Goal: Check status: Check status

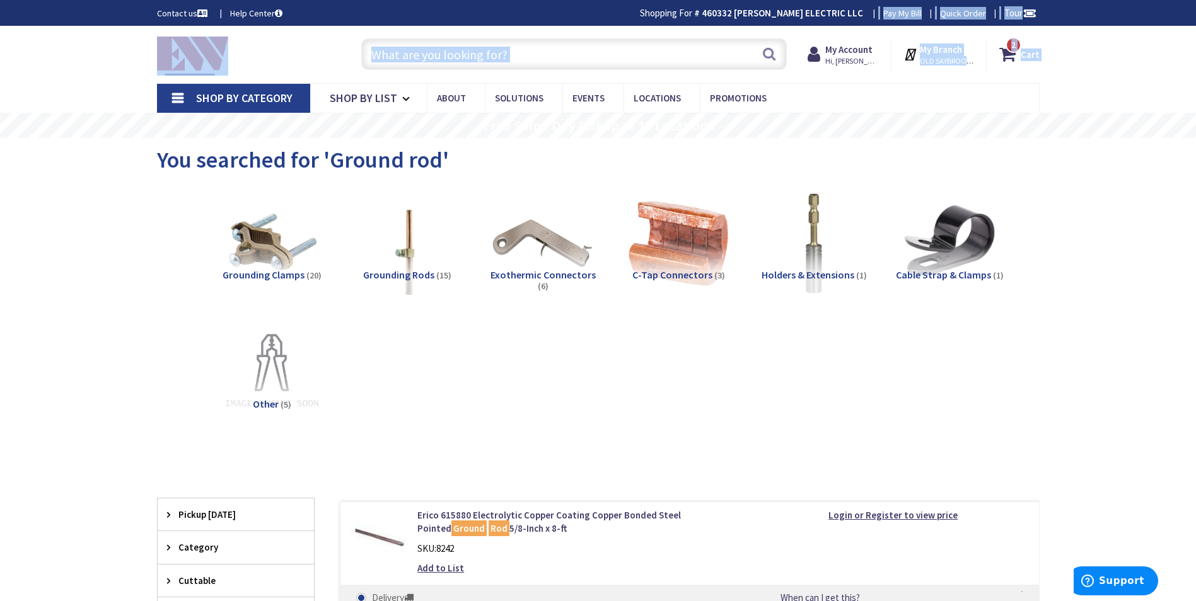
drag, startPoint x: 867, startPoint y: 28, endPoint x: 855, endPoint y: 54, distance: 29.1
click at [856, 55] on strong "My Account" at bounding box center [848, 49] width 47 height 12
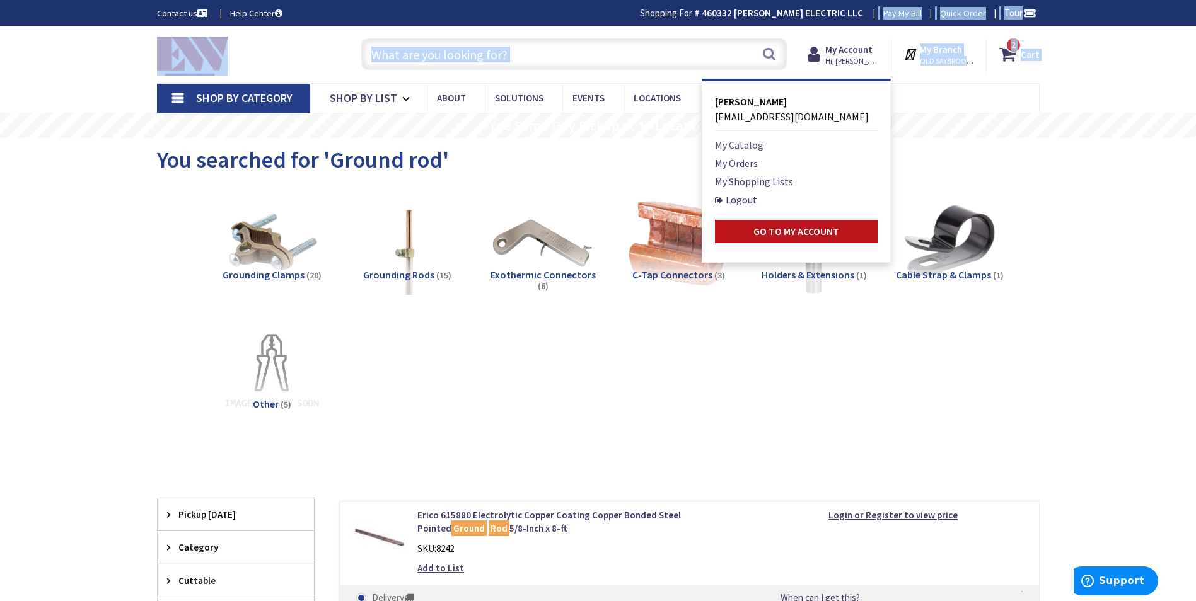
click at [740, 144] on link "My Catalog" at bounding box center [739, 144] width 49 height 15
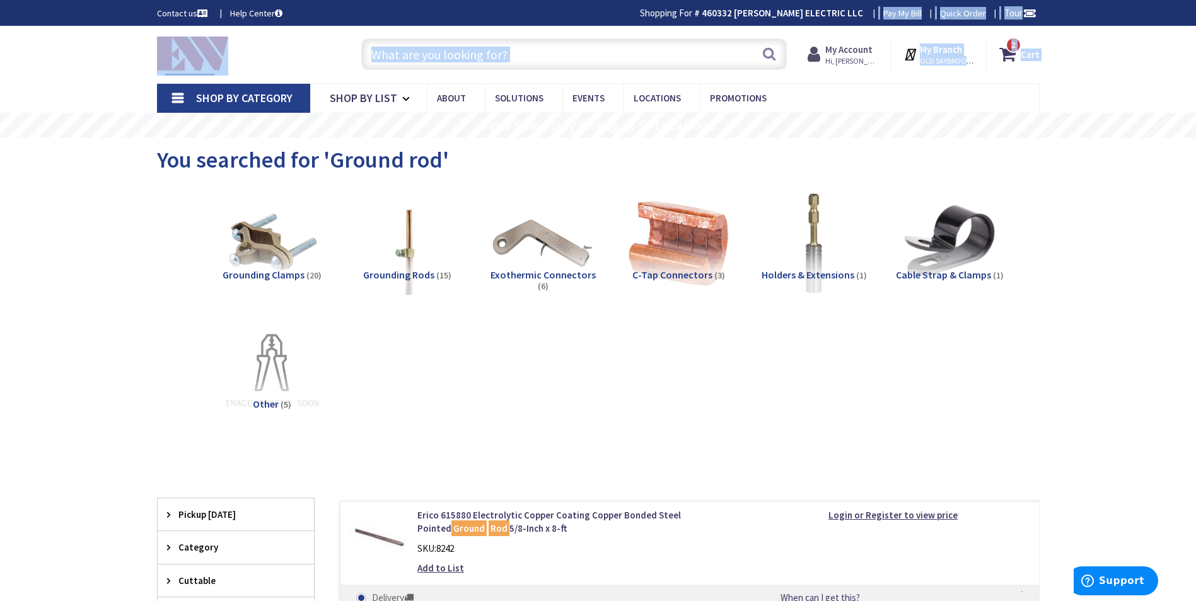
click at [853, 50] on strong "My Account" at bounding box center [848, 49] width 47 height 12
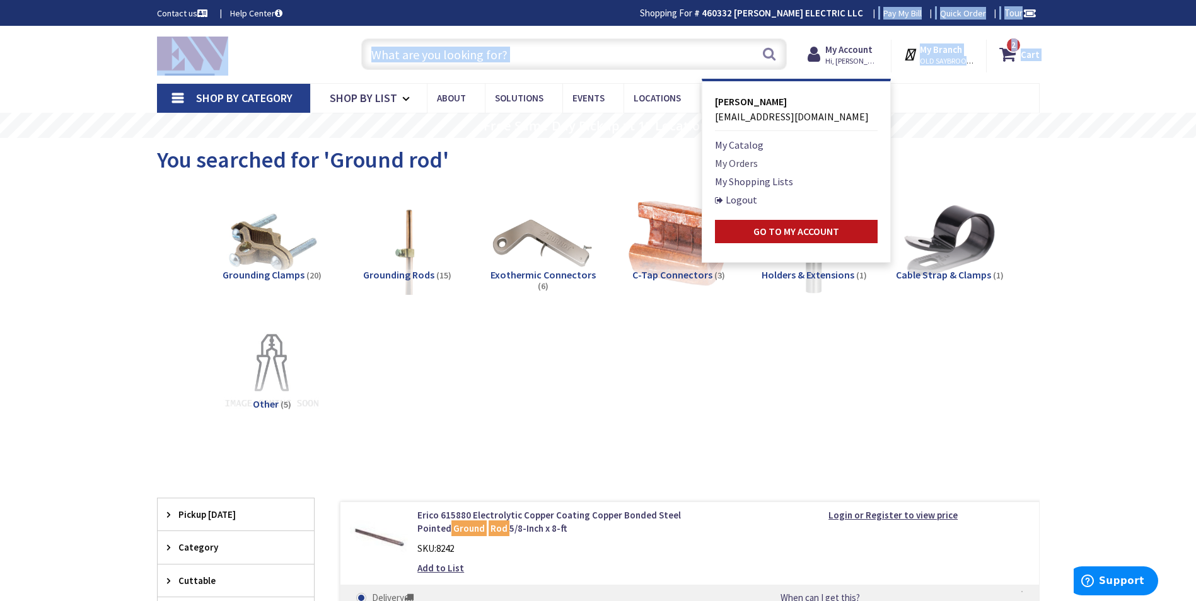
click at [754, 163] on link "My Orders" at bounding box center [736, 163] width 43 height 15
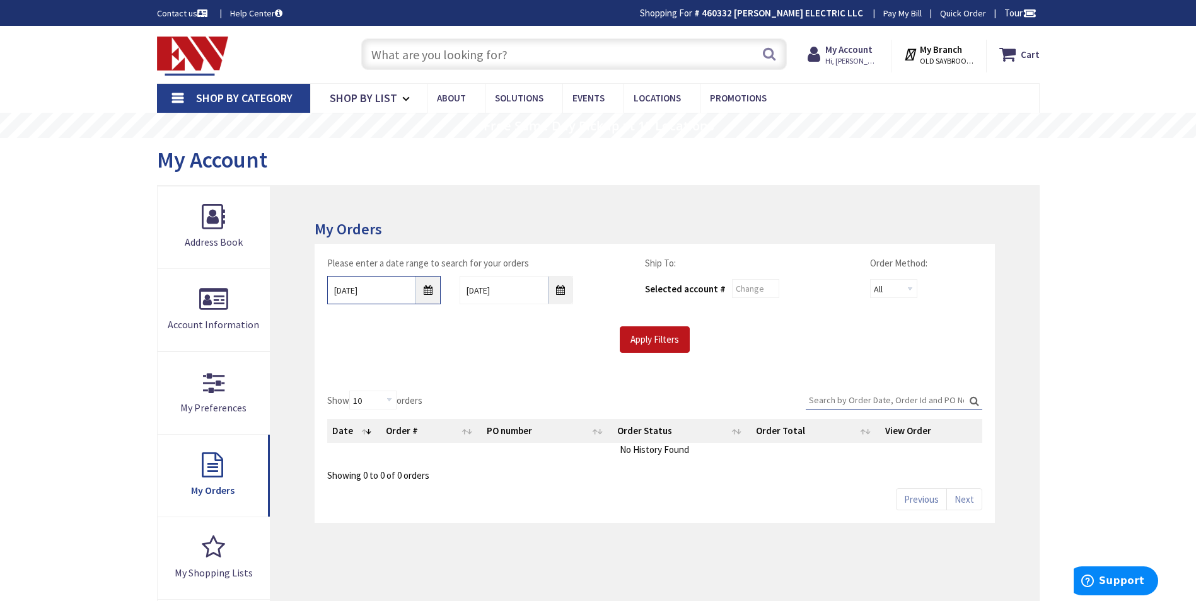
click at [426, 303] on input "9/24/2025" at bounding box center [383, 290] width 113 height 28
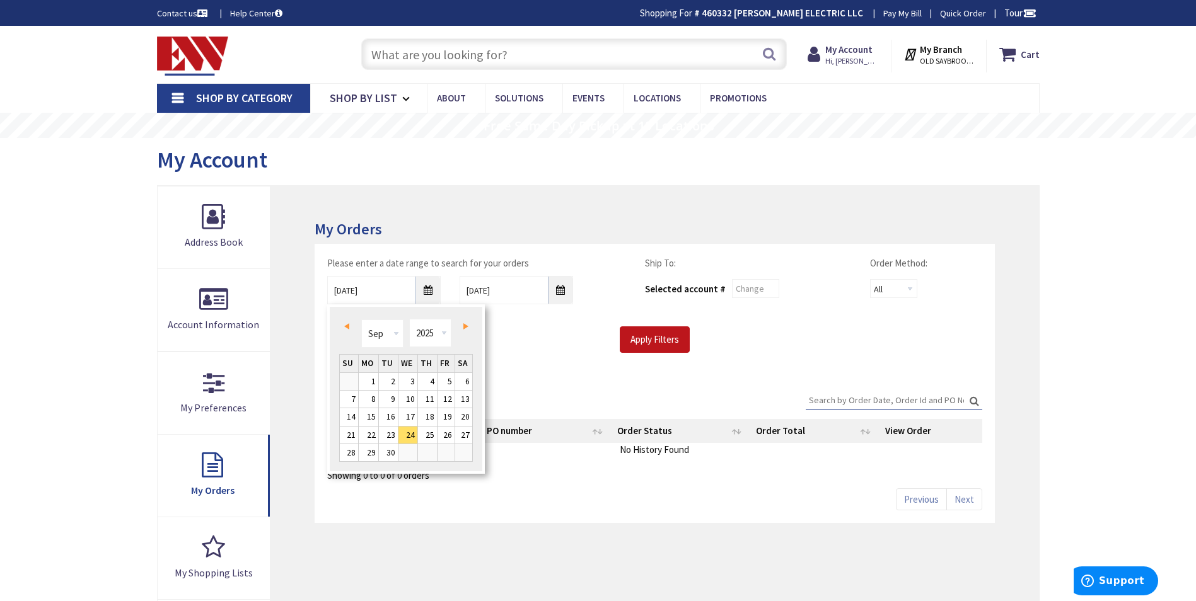
click at [353, 324] on link "Prev" at bounding box center [348, 326] width 17 height 17
click at [454, 386] on link "1" at bounding box center [446, 381] width 17 height 17
type input "08/01/2025"
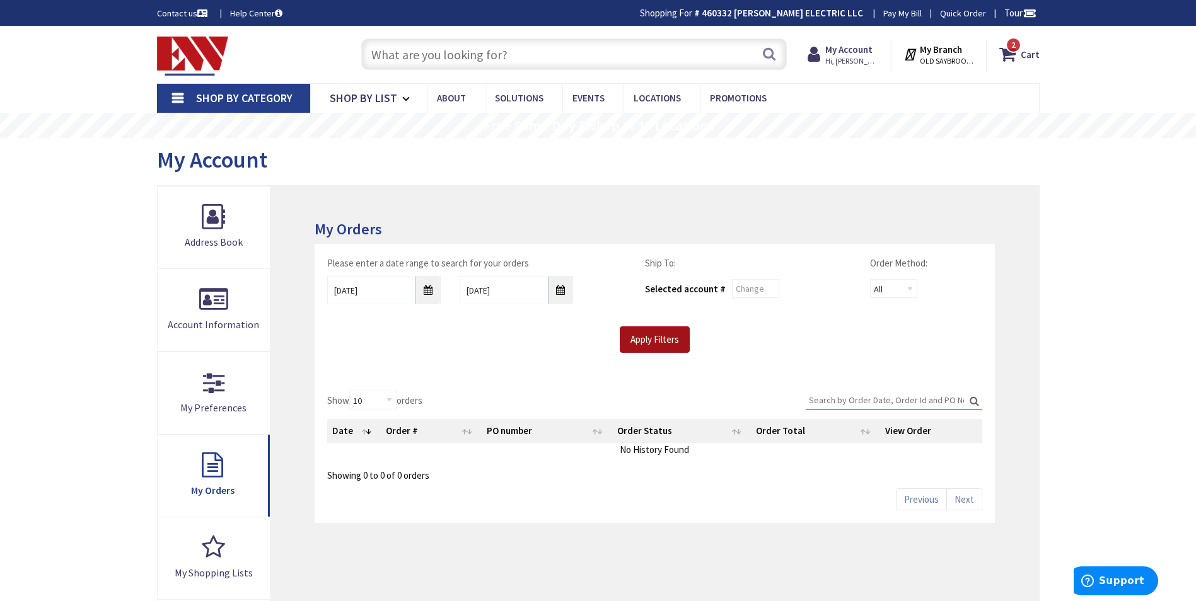
click at [653, 342] on input "Apply Filters" at bounding box center [655, 340] width 70 height 26
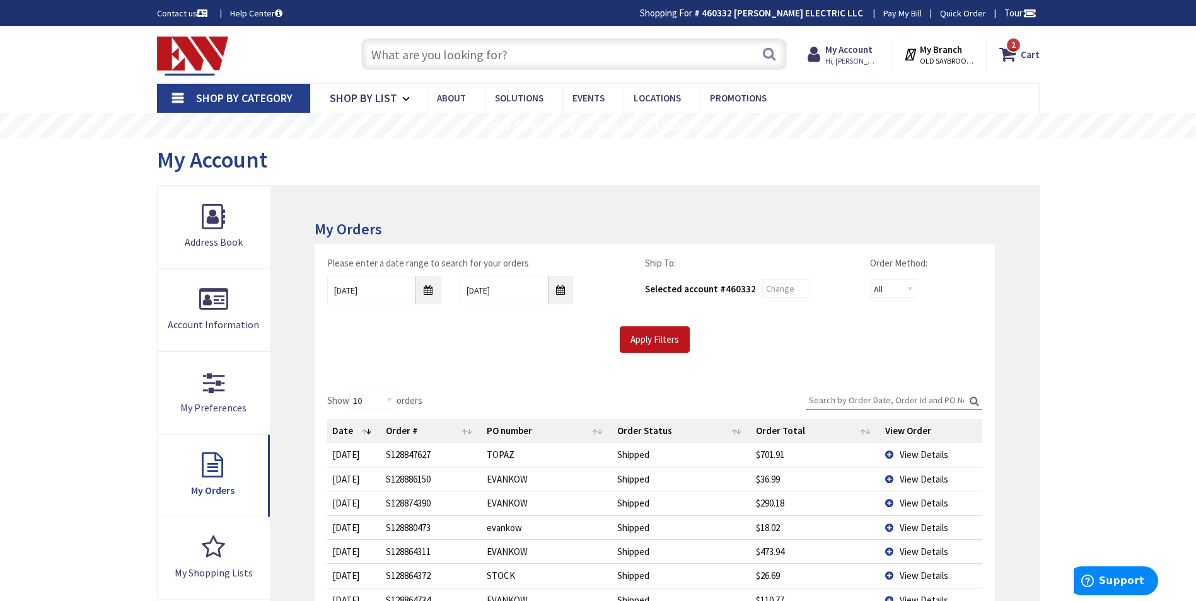
click at [898, 456] on td "View Details" at bounding box center [931, 454] width 102 height 23
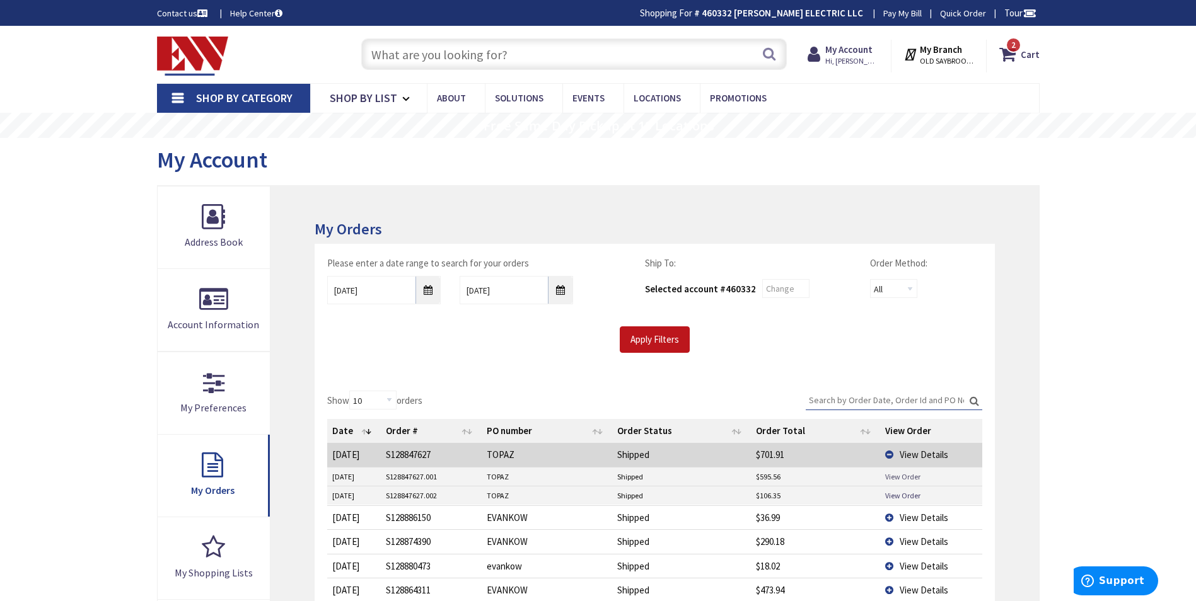
click at [900, 477] on link "View Order" at bounding box center [902, 477] width 35 height 11
click at [903, 495] on link "View Order" at bounding box center [902, 495] width 35 height 11
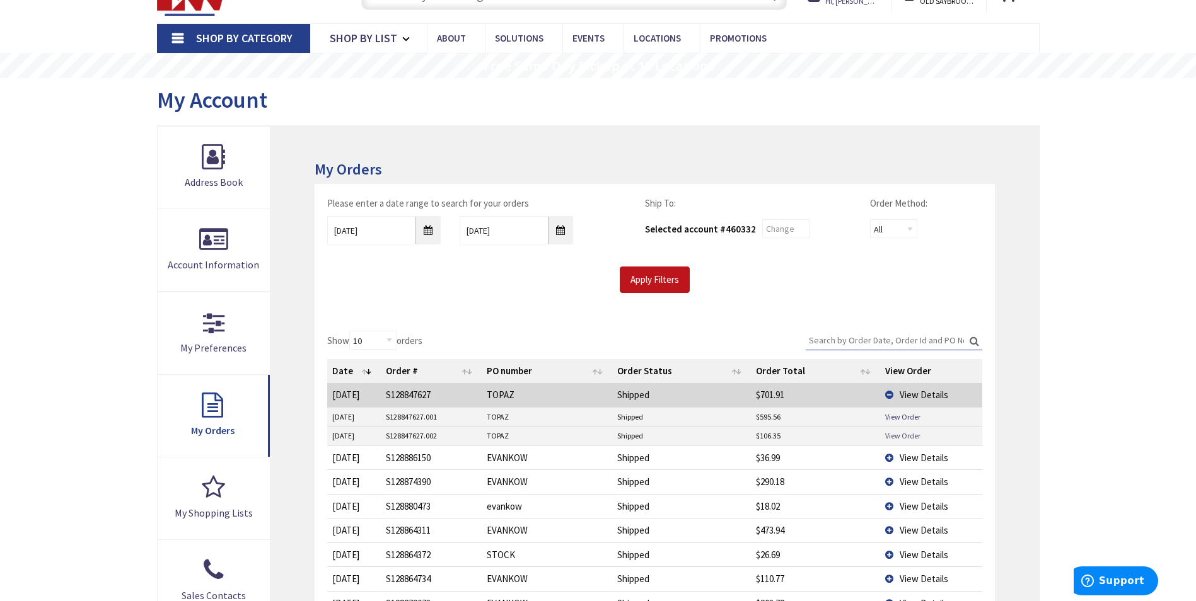
scroll to position [126, 0]
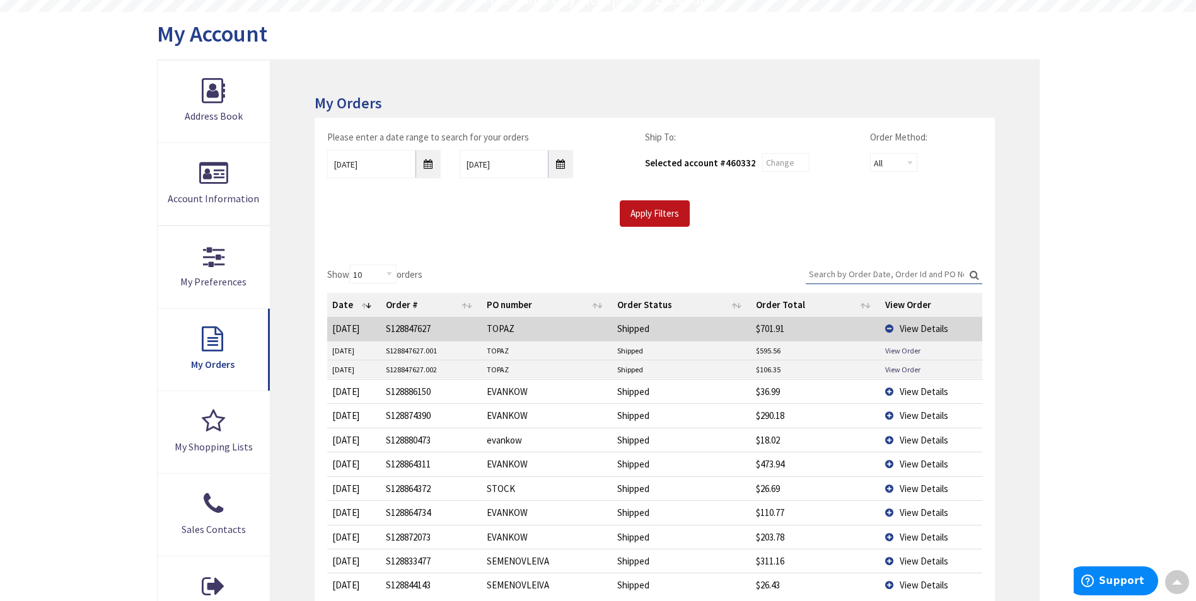
click at [917, 463] on span "View Details" at bounding box center [924, 464] width 49 height 12
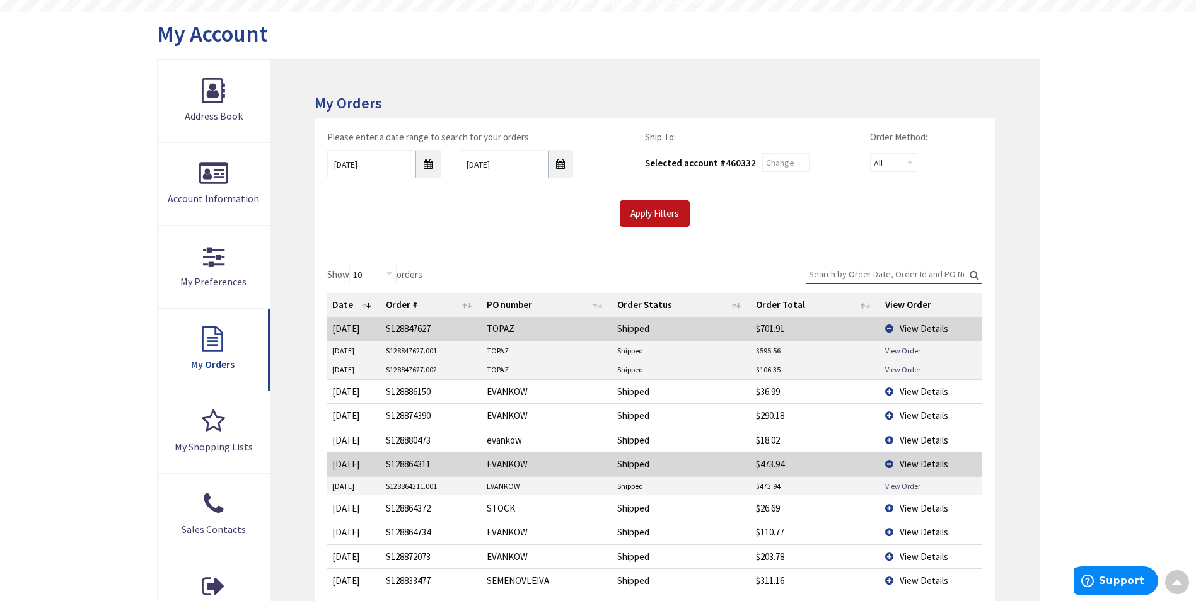
click at [912, 485] on link "View Order" at bounding box center [902, 486] width 35 height 11
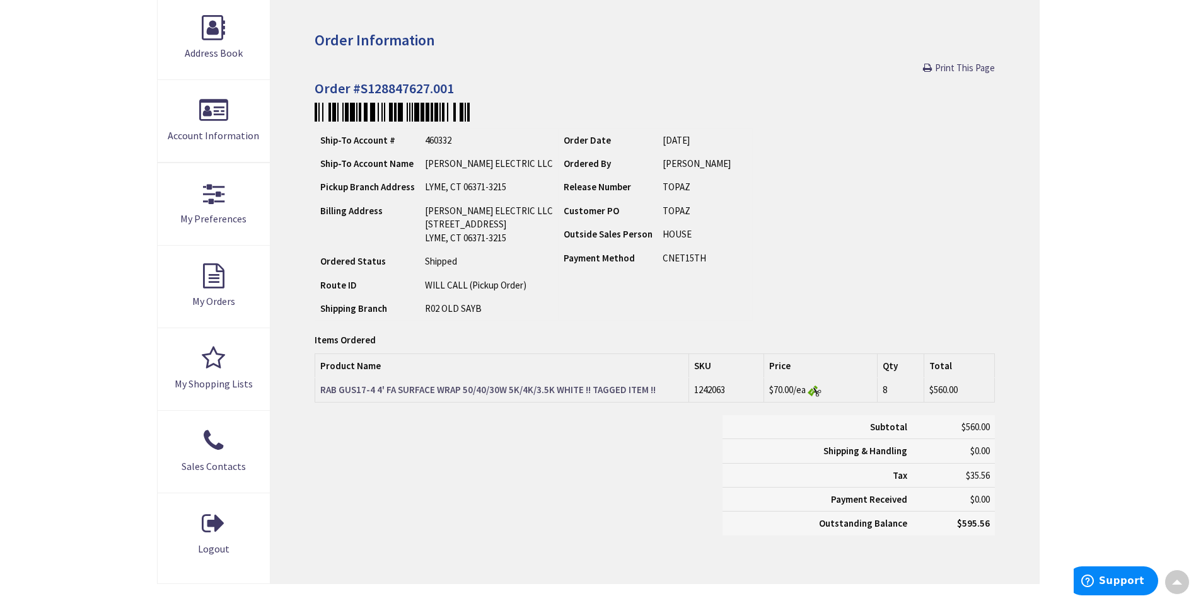
click at [631, 384] on strong "RAB GUS17-4 4' FA SURFACE WRAP 50/40/30W 5K/4K/3.5K WHITE !! TAGGED ITEM !!" at bounding box center [487, 390] width 335 height 12
